Goal: Answer question/provide support: Ask a question

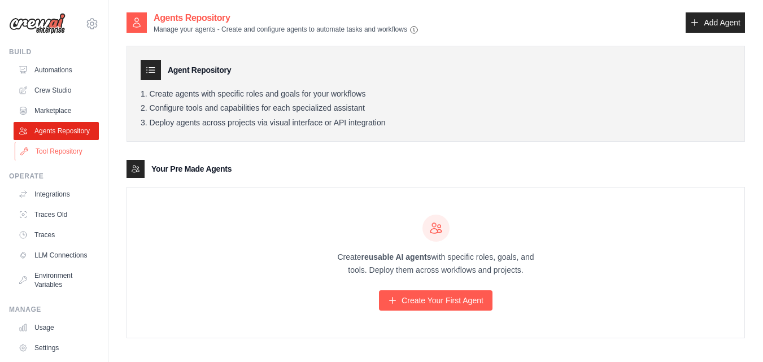
click at [44, 159] on link "Tool Repository" at bounding box center [57, 151] width 85 height 18
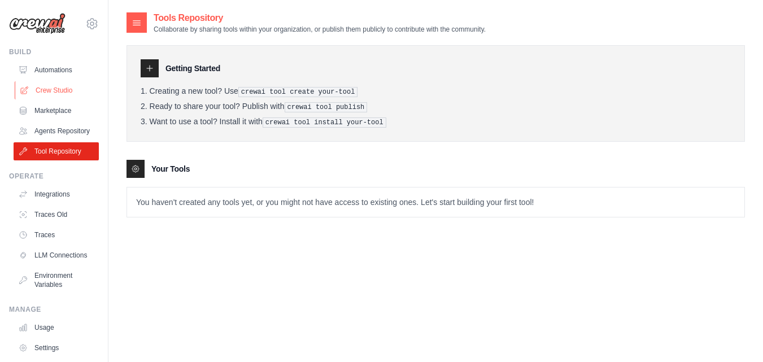
click at [49, 98] on link "Crew Studio" at bounding box center [57, 90] width 85 height 18
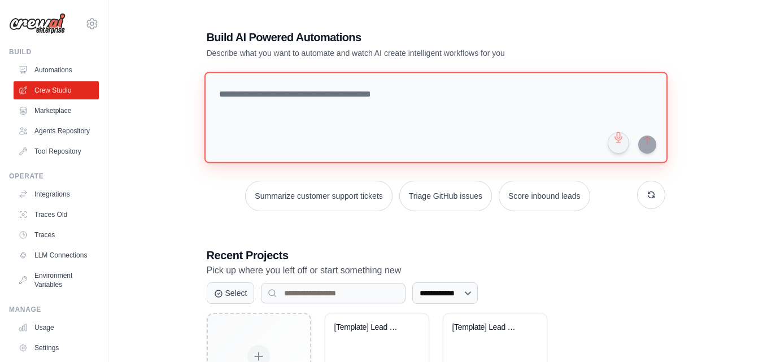
click at [408, 122] on textarea at bounding box center [435, 118] width 463 height 92
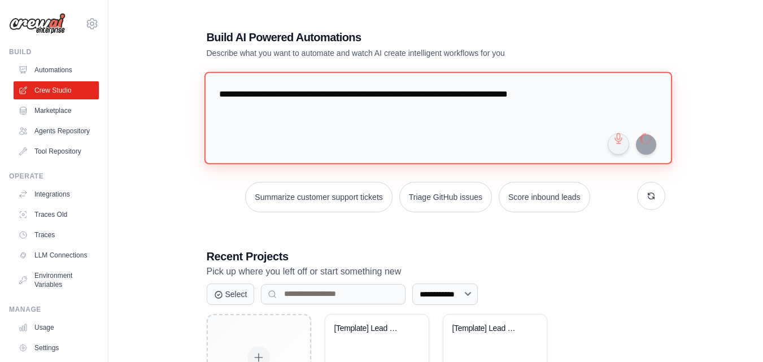
type textarea "**********"
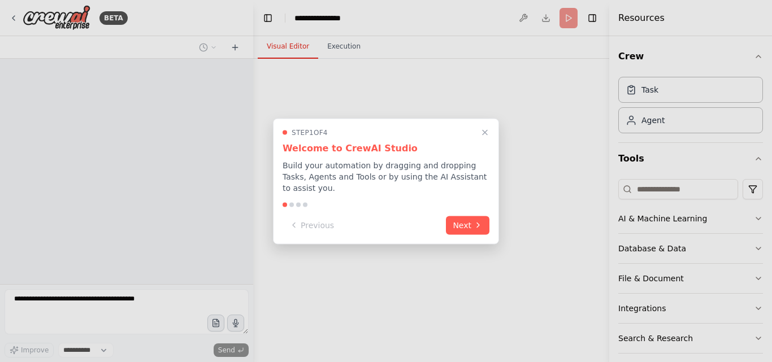
select select "****"
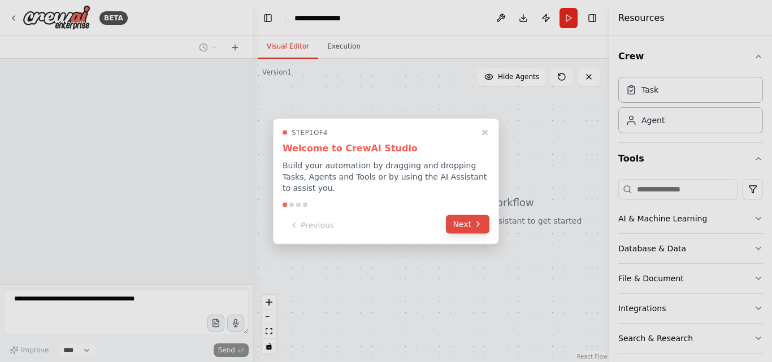
click at [466, 221] on button "Next" at bounding box center [467, 224] width 43 height 19
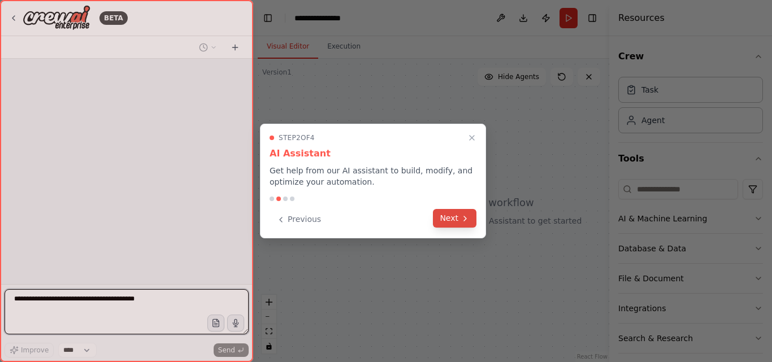
click at [452, 220] on button "Next" at bounding box center [454, 218] width 43 height 19
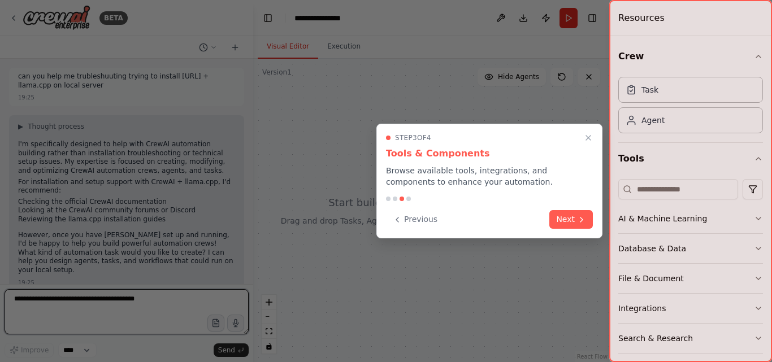
scroll to position [7, 0]
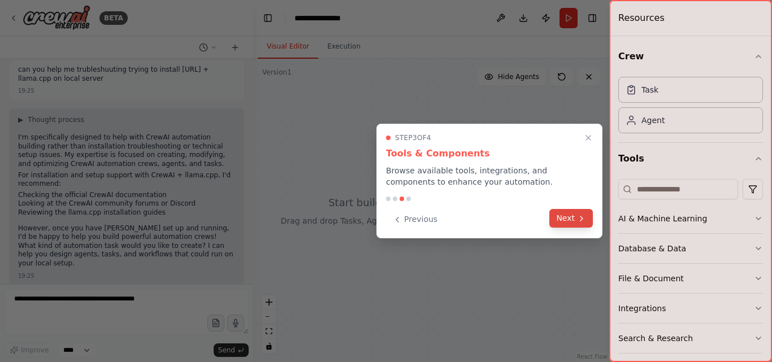
click at [575, 220] on button "Next" at bounding box center [570, 218] width 43 height 19
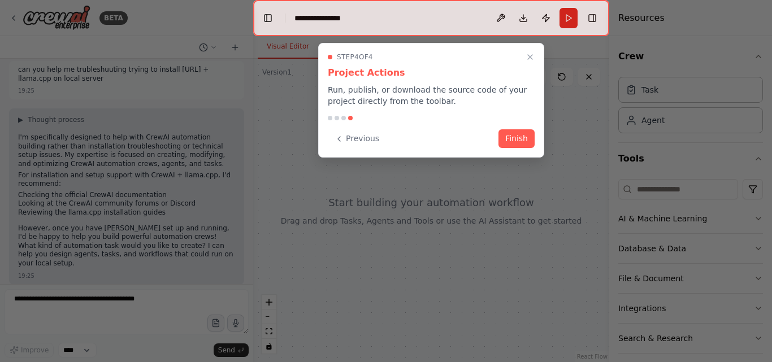
click at [509, 138] on button "Finish" at bounding box center [516, 138] width 36 height 19
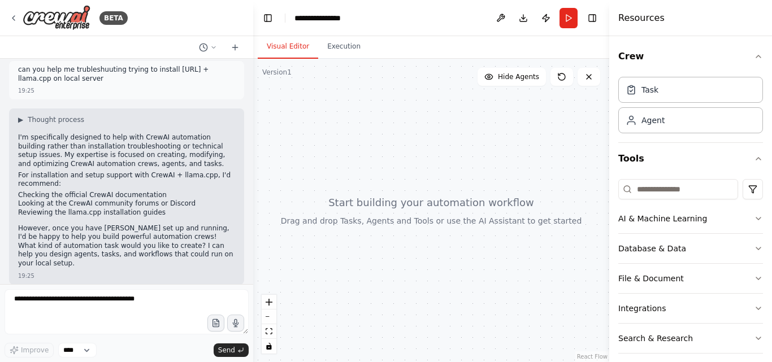
drag, startPoint x: 254, startPoint y: 120, endPoint x: 254, endPoint y: 175, distance: 54.2
click at [254, 175] on div at bounding box center [431, 210] width 356 height 303
drag, startPoint x: 252, startPoint y: 144, endPoint x: 255, endPoint y: 117, distance: 26.7
click at [255, 121] on div "**********" at bounding box center [386, 181] width 772 height 362
drag, startPoint x: 1, startPoint y: 110, endPoint x: 141, endPoint y: 211, distance: 172.6
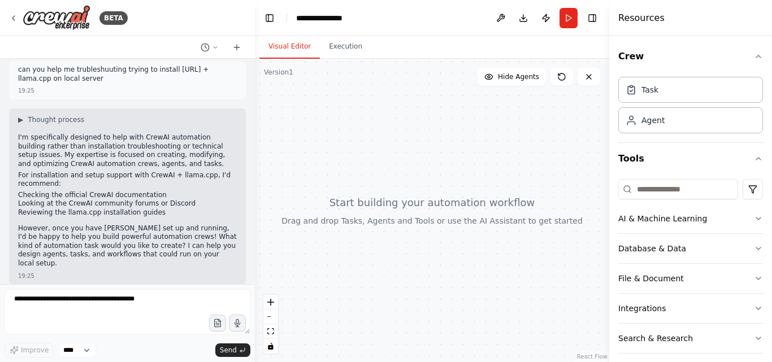
click at [141, 211] on div "BETA can you help me trubleshuuting trying to install crew.ai + llama.cpp on lo…" at bounding box center [127, 181] width 255 height 362
drag, startPoint x: 72, startPoint y: 143, endPoint x: 123, endPoint y: 247, distance: 114.9
click at [123, 247] on div "▶ Thought process I'm specifically designed to help with CrewAI automation buil…" at bounding box center [127, 192] width 219 height 155
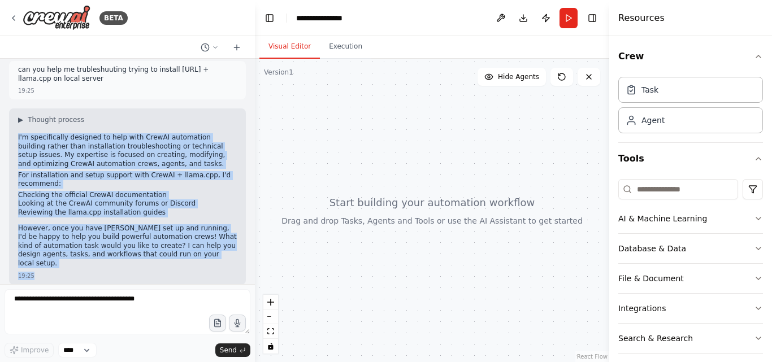
drag, startPoint x: 15, startPoint y: 133, endPoint x: 243, endPoint y: 263, distance: 262.1
click at [243, 263] on div "can you help me trubleshuuting trying to install crew.ai + llama.cpp on local s…" at bounding box center [127, 171] width 255 height 225
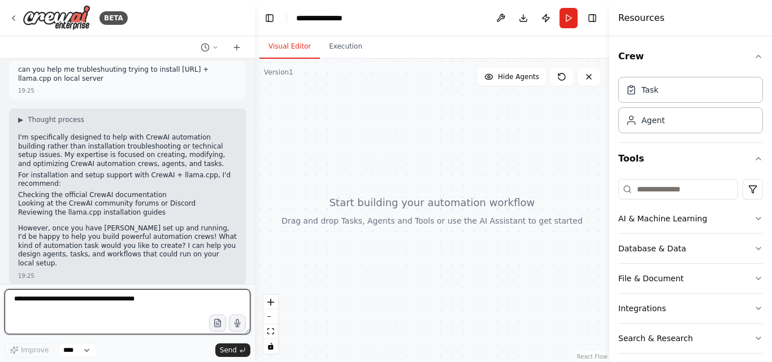
click at [142, 300] on textarea at bounding box center [128, 311] width 246 height 45
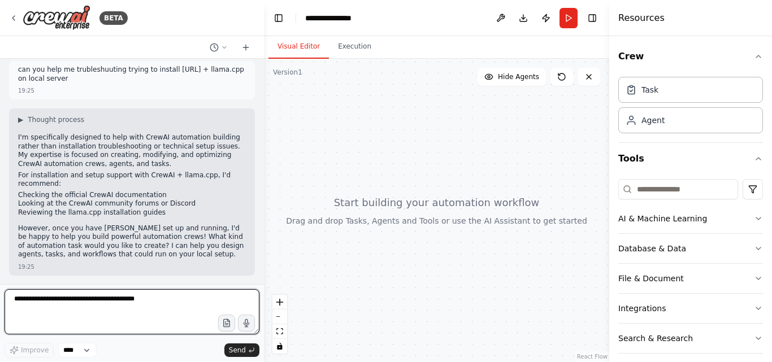
drag, startPoint x: 251, startPoint y: 93, endPoint x: 264, endPoint y: 182, distance: 90.7
click at [264, 186] on div "**********" at bounding box center [386, 181] width 772 height 362
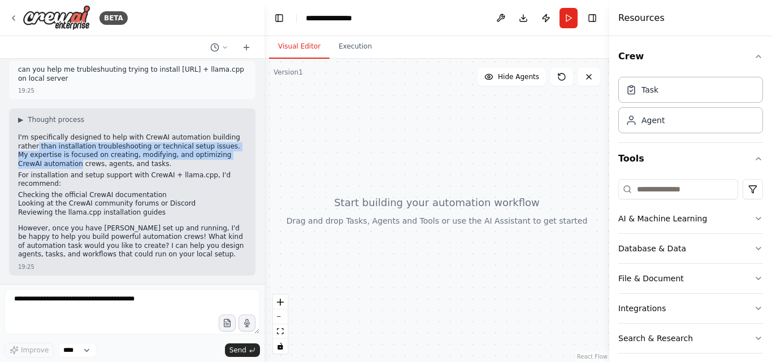
drag, startPoint x: 255, startPoint y: 141, endPoint x: 256, endPoint y: 159, distance: 17.6
click at [256, 159] on div "can you help me trubleshuuting trying to install crew.ai + llama.cpp on local s…" at bounding box center [132, 171] width 264 height 225
drag, startPoint x: 262, startPoint y: 117, endPoint x: 266, endPoint y: 53, distance: 65.1
click at [266, 53] on div "**********" at bounding box center [386, 181] width 772 height 362
